Goal: Check status

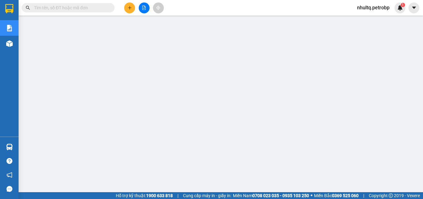
click at [58, 9] on input "text" at bounding box center [70, 7] width 73 height 7
click at [68, 7] on input "text" at bounding box center [70, 7] width 73 height 7
paste input "ĐO2510010009"
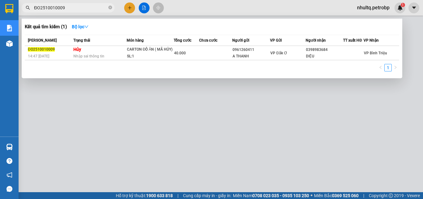
type input "ĐO2510010009"
click at [139, 141] on div at bounding box center [211, 99] width 423 height 199
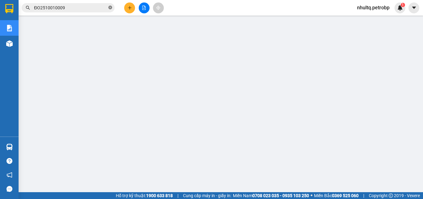
click at [110, 8] on icon "close-circle" at bounding box center [110, 8] width 4 height 4
click at [55, 9] on input "text" at bounding box center [70, 7] width 73 height 7
paste input "ĐO2510110009"
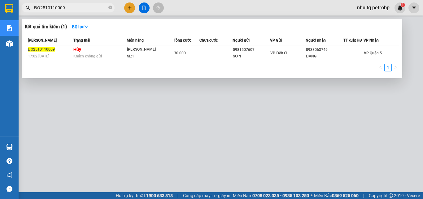
click at [55, 8] on input "ĐO2510110009" at bounding box center [70, 7] width 73 height 7
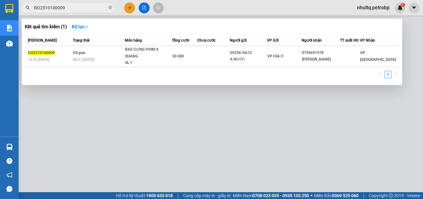
type input "ĐO2510100009"
click at [108, 8] on icon "close-circle" at bounding box center [110, 8] width 4 height 4
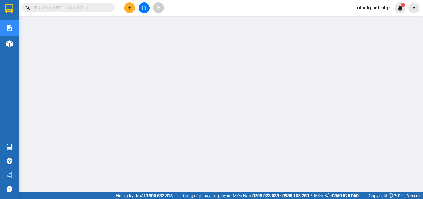
click at [64, 7] on input "text" at bounding box center [70, 7] width 73 height 7
paste input "ĐO2510010009"
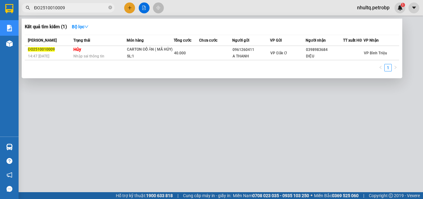
type input "ĐO2510010009"
click at [109, 7] on icon "close-circle" at bounding box center [110, 8] width 4 height 4
